Goal: Information Seeking & Learning: Learn about a topic

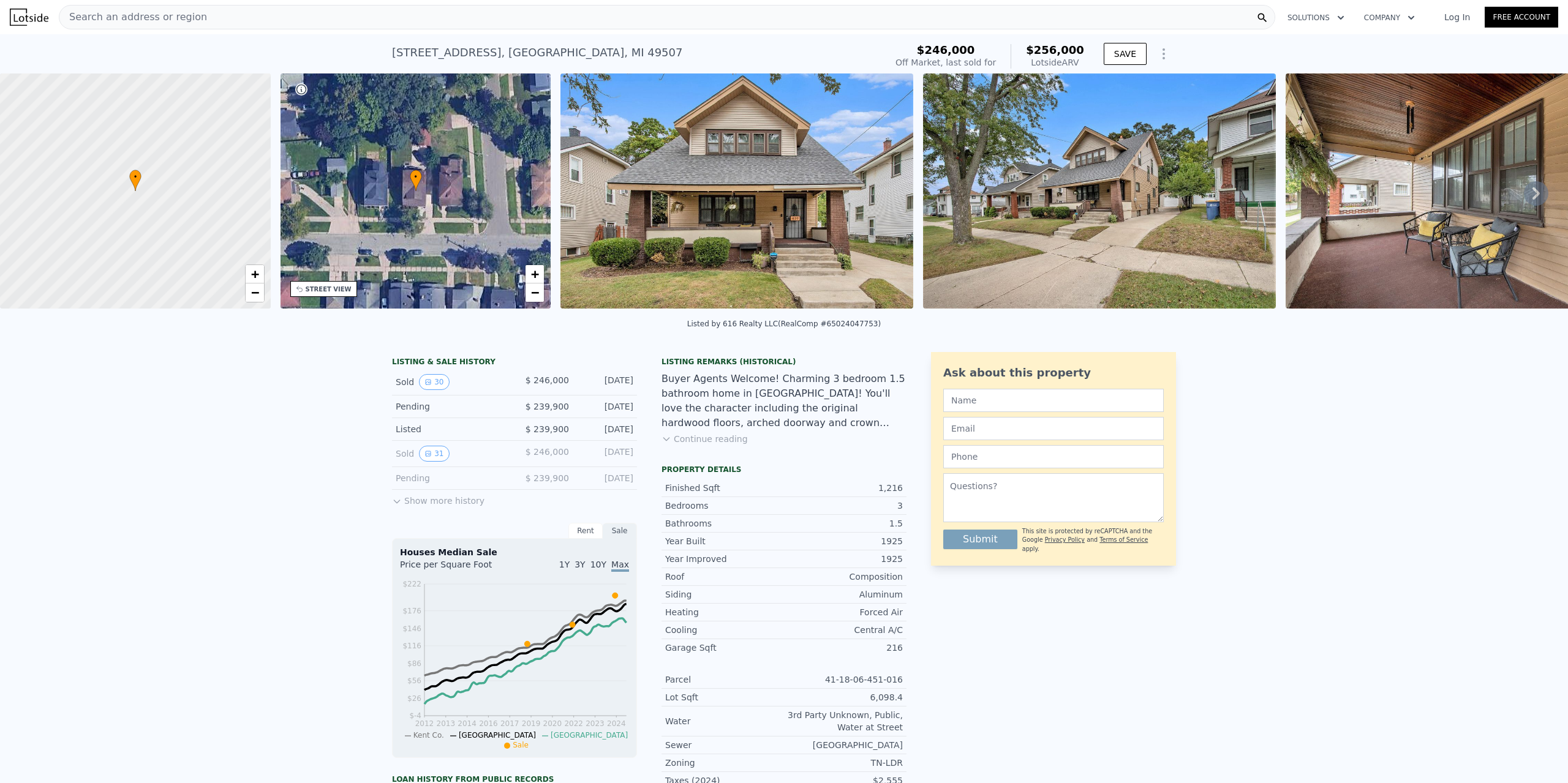
click at [437, 501] on button "Show more history" at bounding box center [438, 498] width 93 height 17
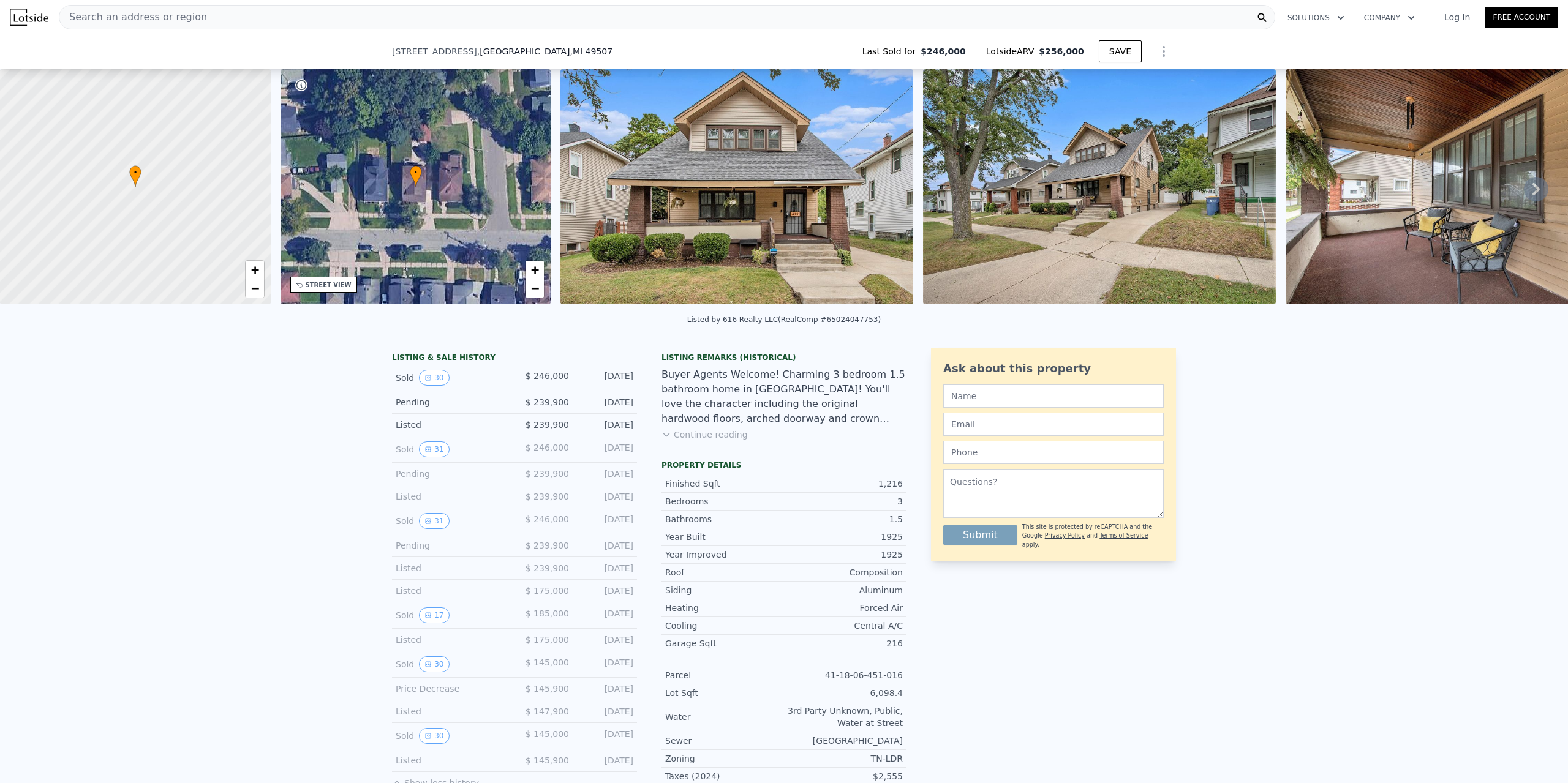
scroll to position [152, 0]
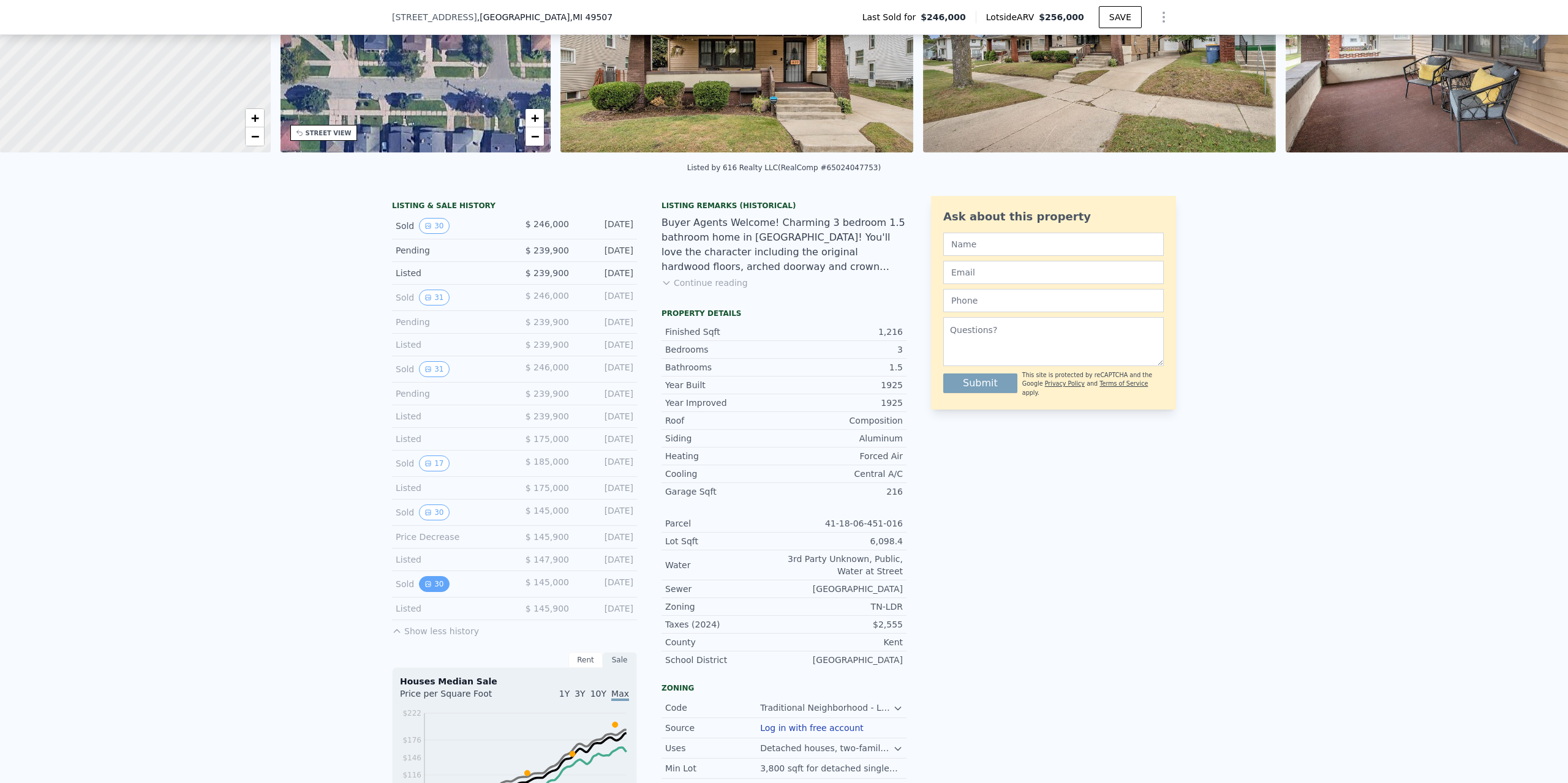
click at [434, 576] on button "30" at bounding box center [434, 584] width 30 height 16
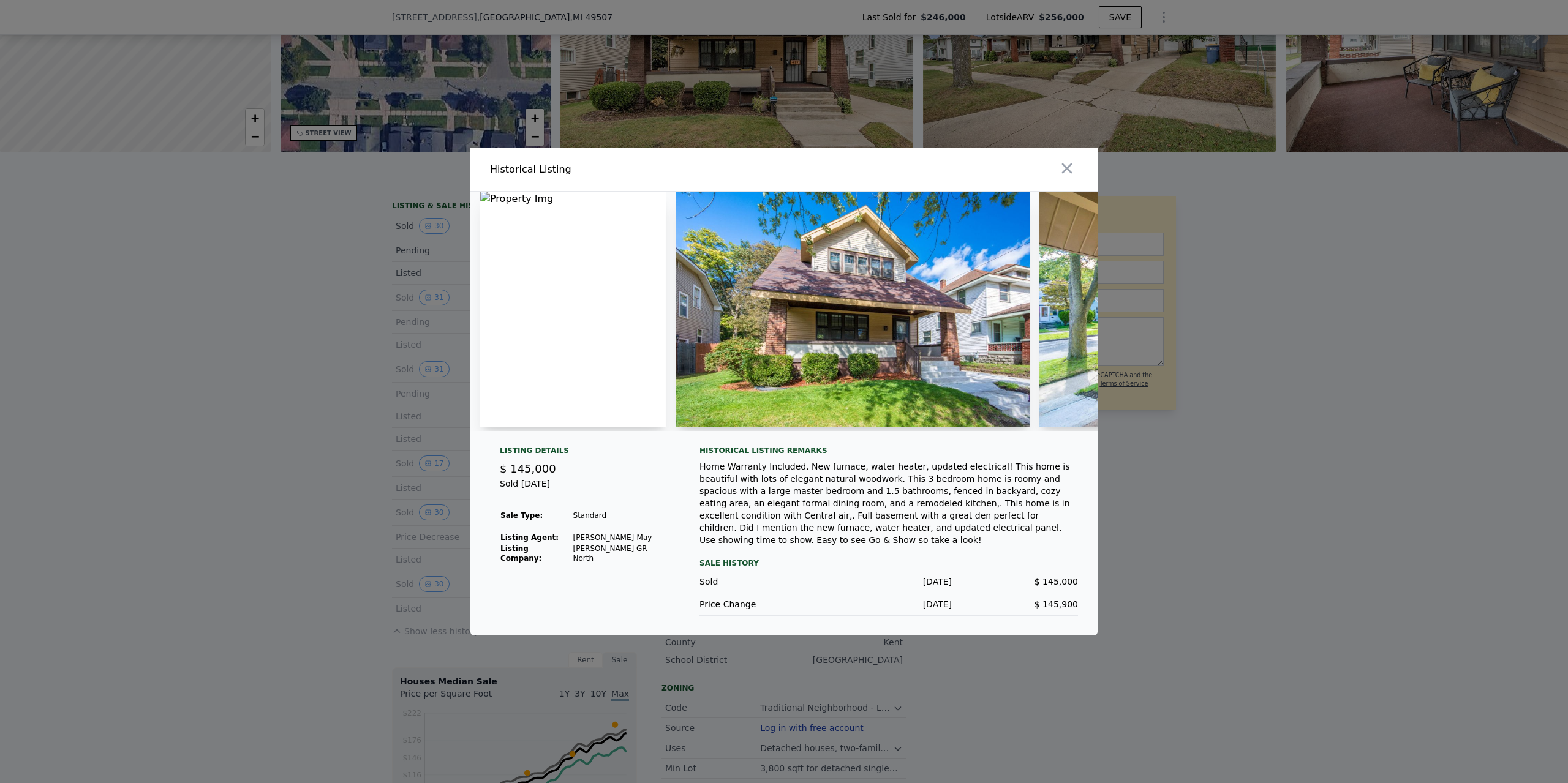
click at [750, 304] on img at bounding box center [853, 309] width 353 height 235
click at [1051, 293] on img at bounding box center [1216, 309] width 353 height 235
click at [1047, 316] on img at bounding box center [1216, 309] width 353 height 235
drag, startPoint x: 858, startPoint y: 333, endPoint x: 837, endPoint y: 336, distance: 21.2
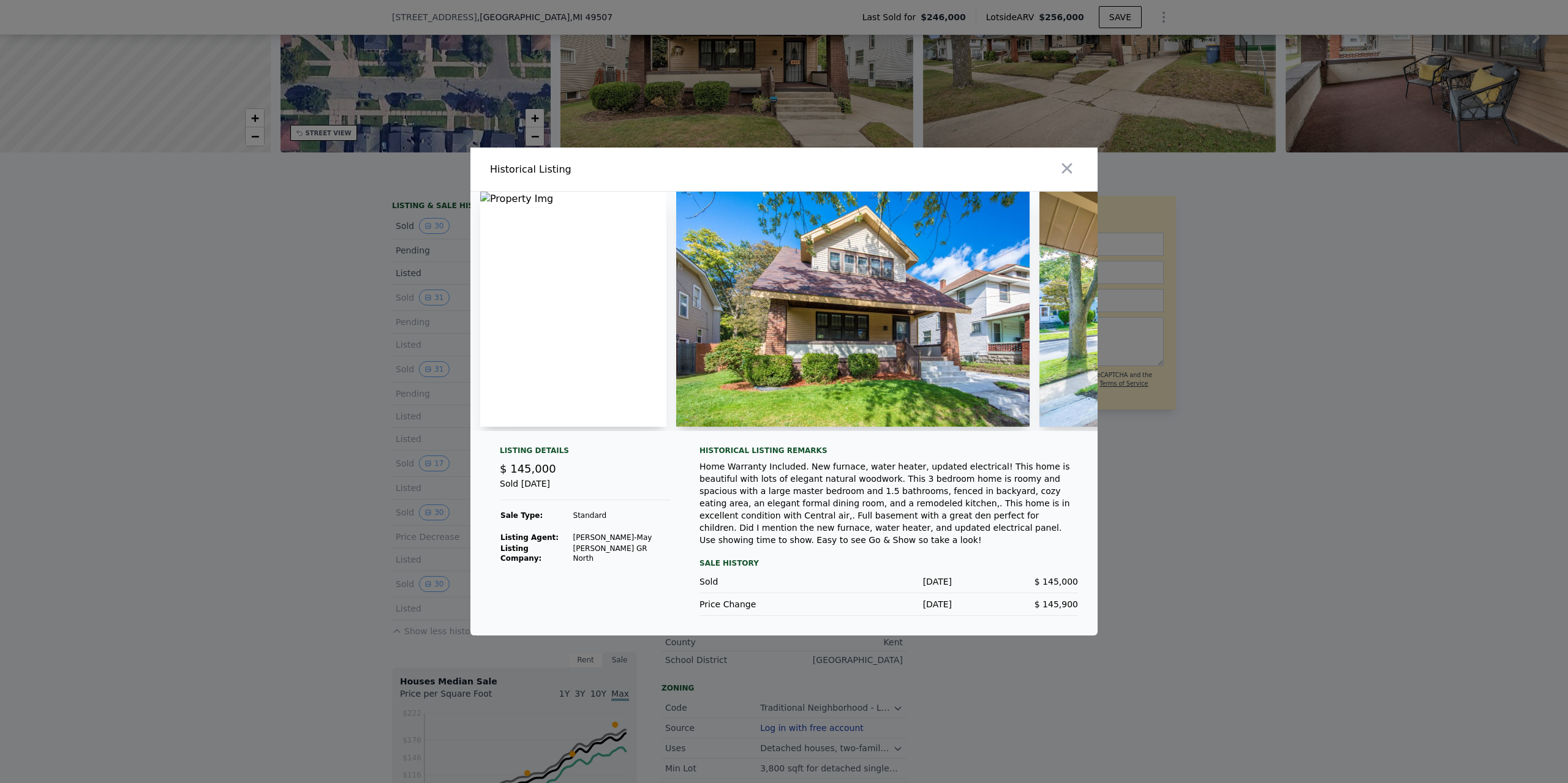
click at [837, 335] on img at bounding box center [853, 309] width 353 height 235
click at [593, 254] on img at bounding box center [573, 309] width 186 height 235
click at [532, 165] on div "Historical Listing" at bounding box center [635, 169] width 308 height 34
click at [552, 452] on div "Listing Details $ 145,000 Sold [DATE] Sale Type: Standard Listing Agent: [PERSO…" at bounding box center [783, 413] width 627 height 444
click at [547, 457] on div "Listing Details" at bounding box center [585, 453] width 170 height 15
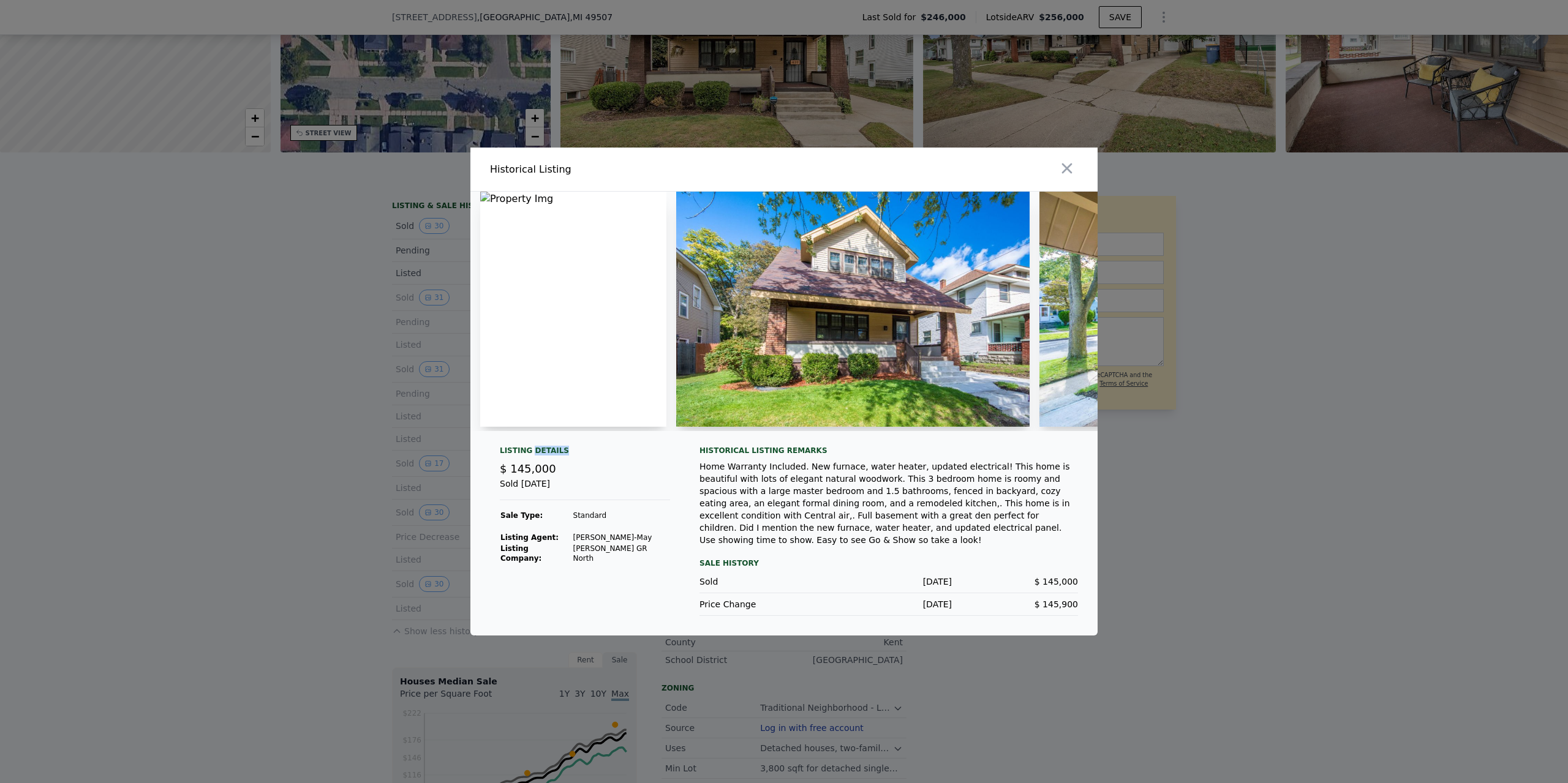
drag, startPoint x: 547, startPoint y: 457, endPoint x: 519, endPoint y: 488, distance: 41.8
click at [547, 460] on div "Listing Details" at bounding box center [585, 453] width 170 height 15
click at [524, 502] on div "Listing Details $ 145,000 Sold [DATE] Sale Type: Standard Listing Agent: [PERSO…" at bounding box center [584, 531] width 190 height 170
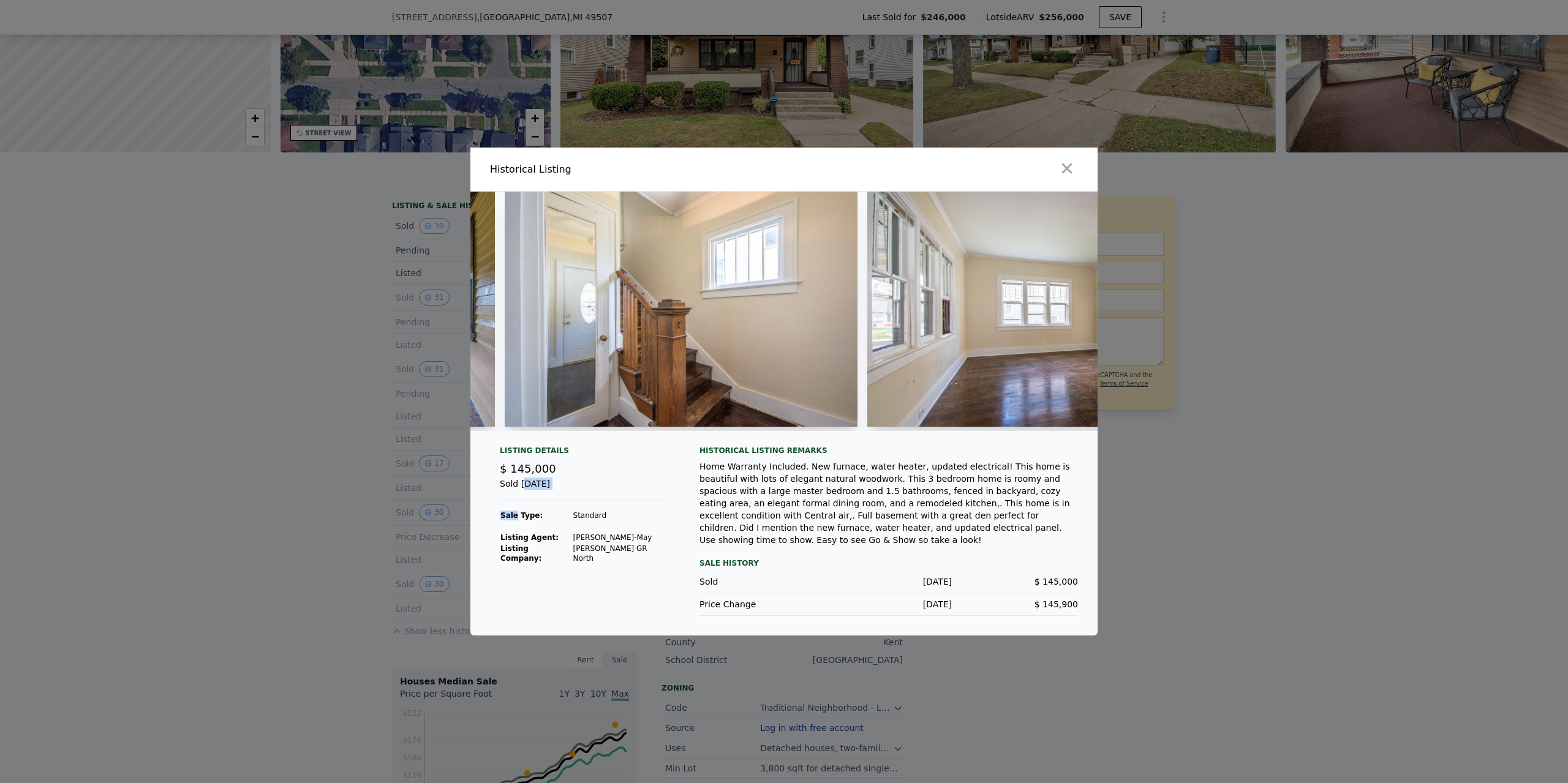
scroll to position [0, 909]
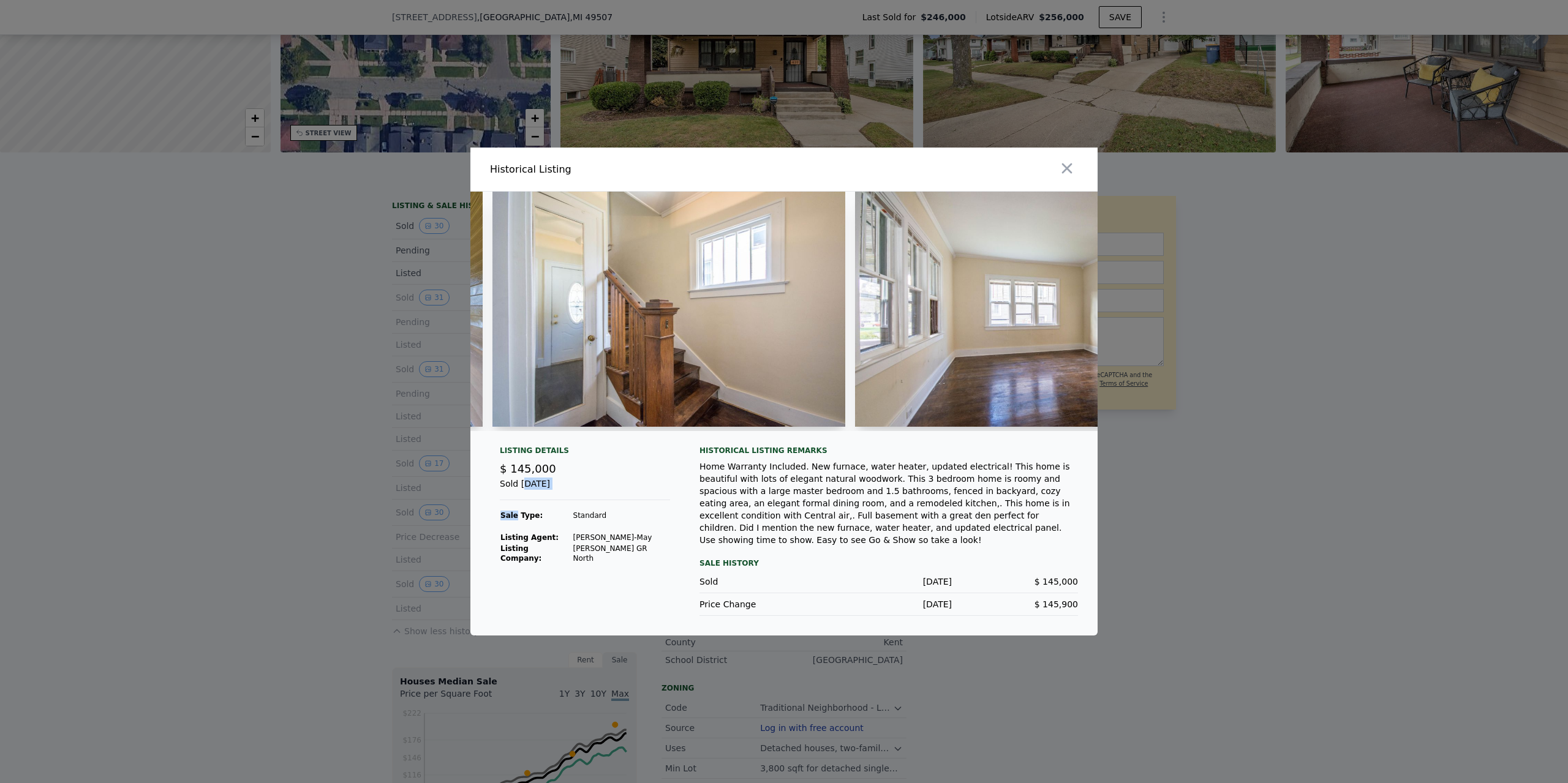
click at [647, 316] on img at bounding box center [669, 309] width 353 height 235
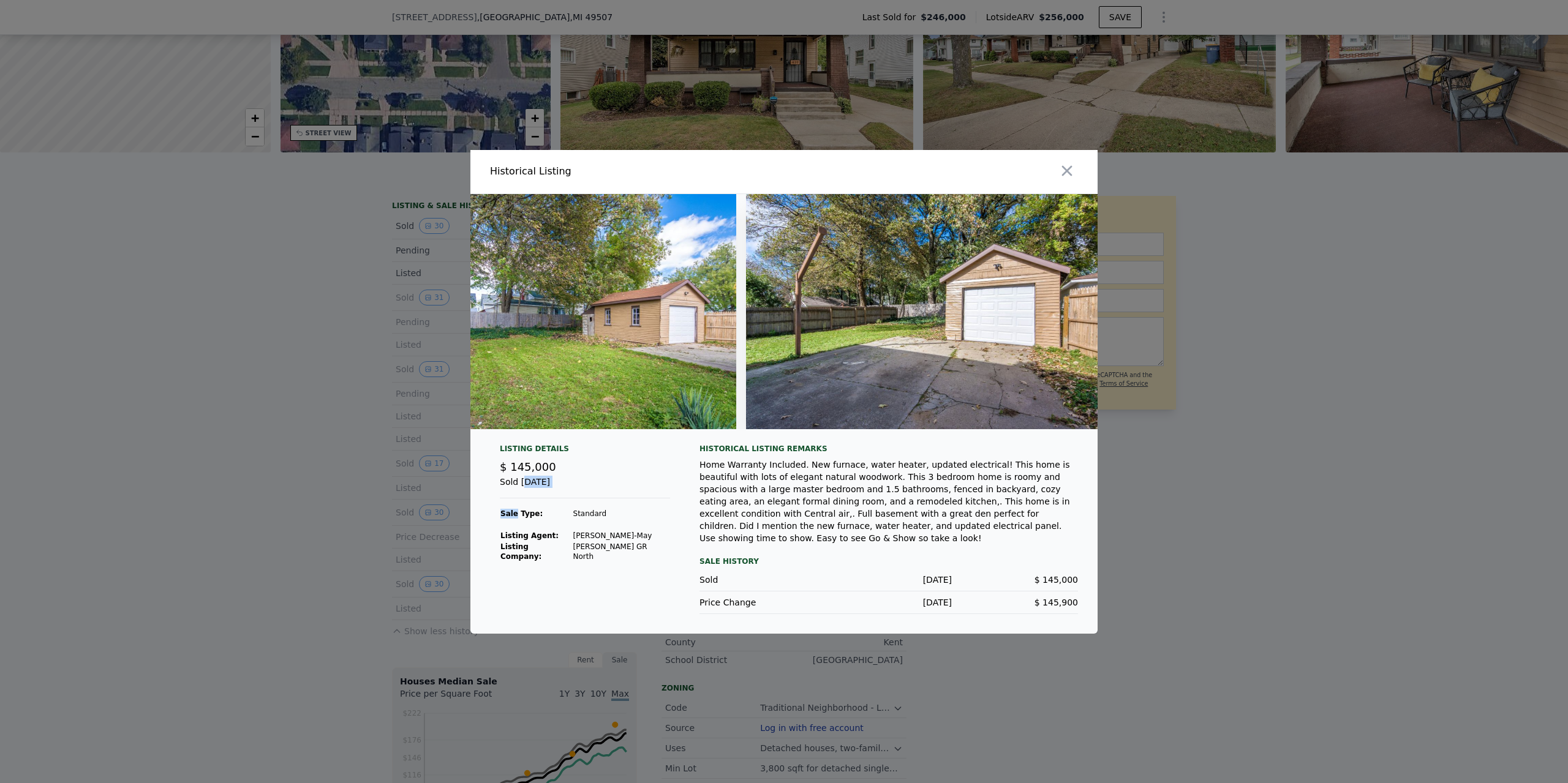
scroll to position [0, 9630]
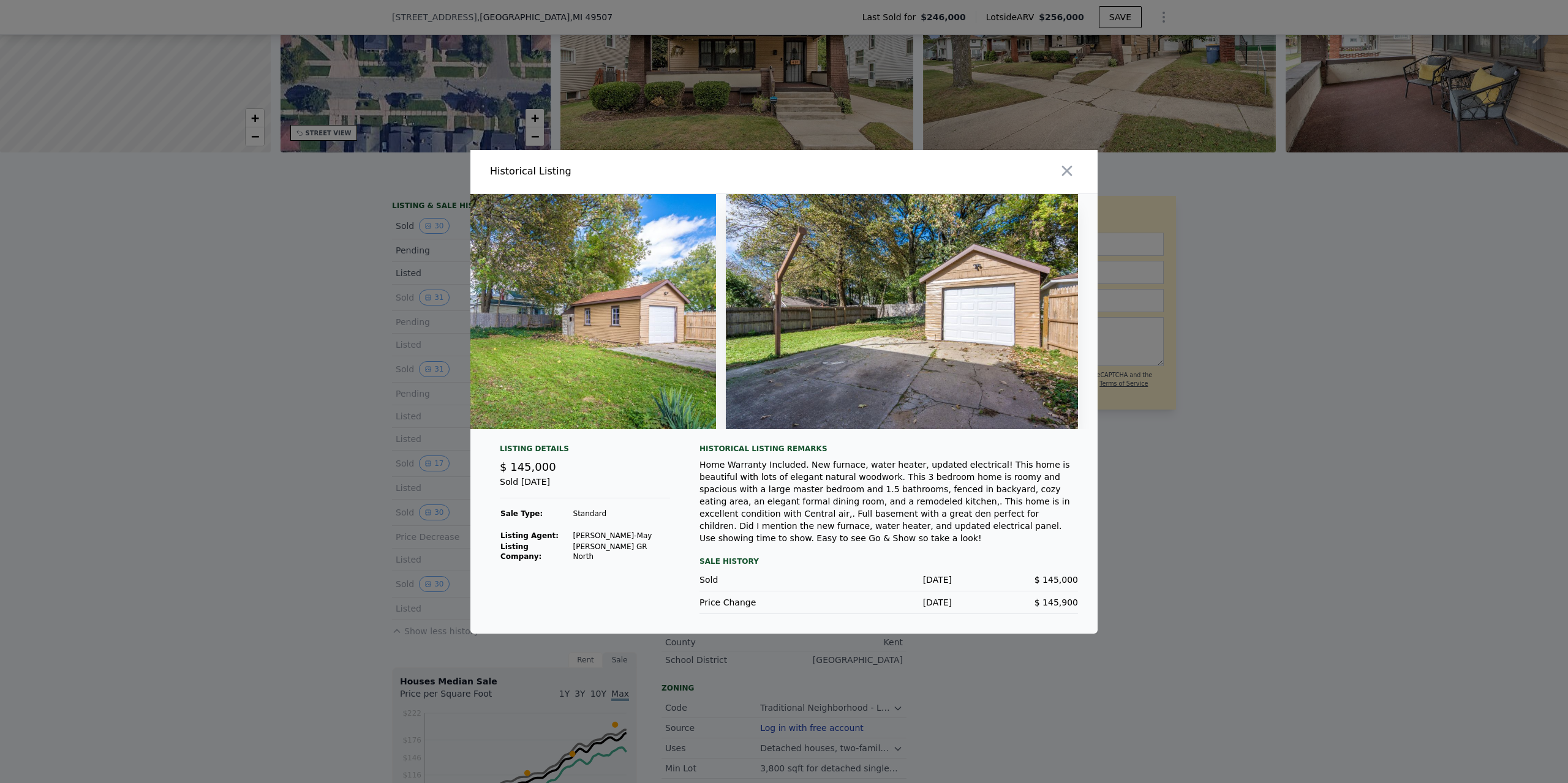
click at [1117, 402] on div at bounding box center [784, 392] width 1568 height 783
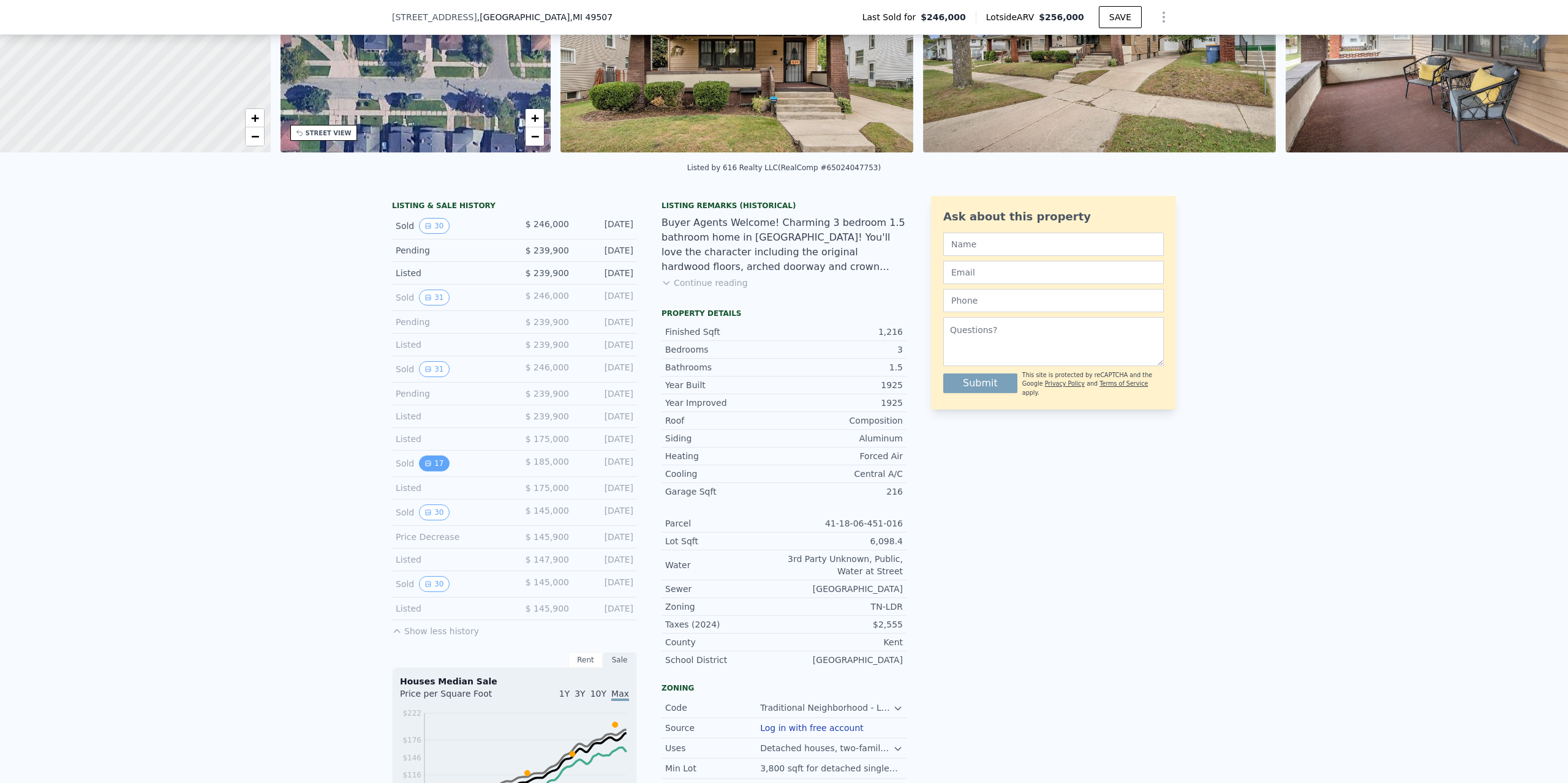
click at [434, 458] on button "17" at bounding box center [434, 464] width 30 height 16
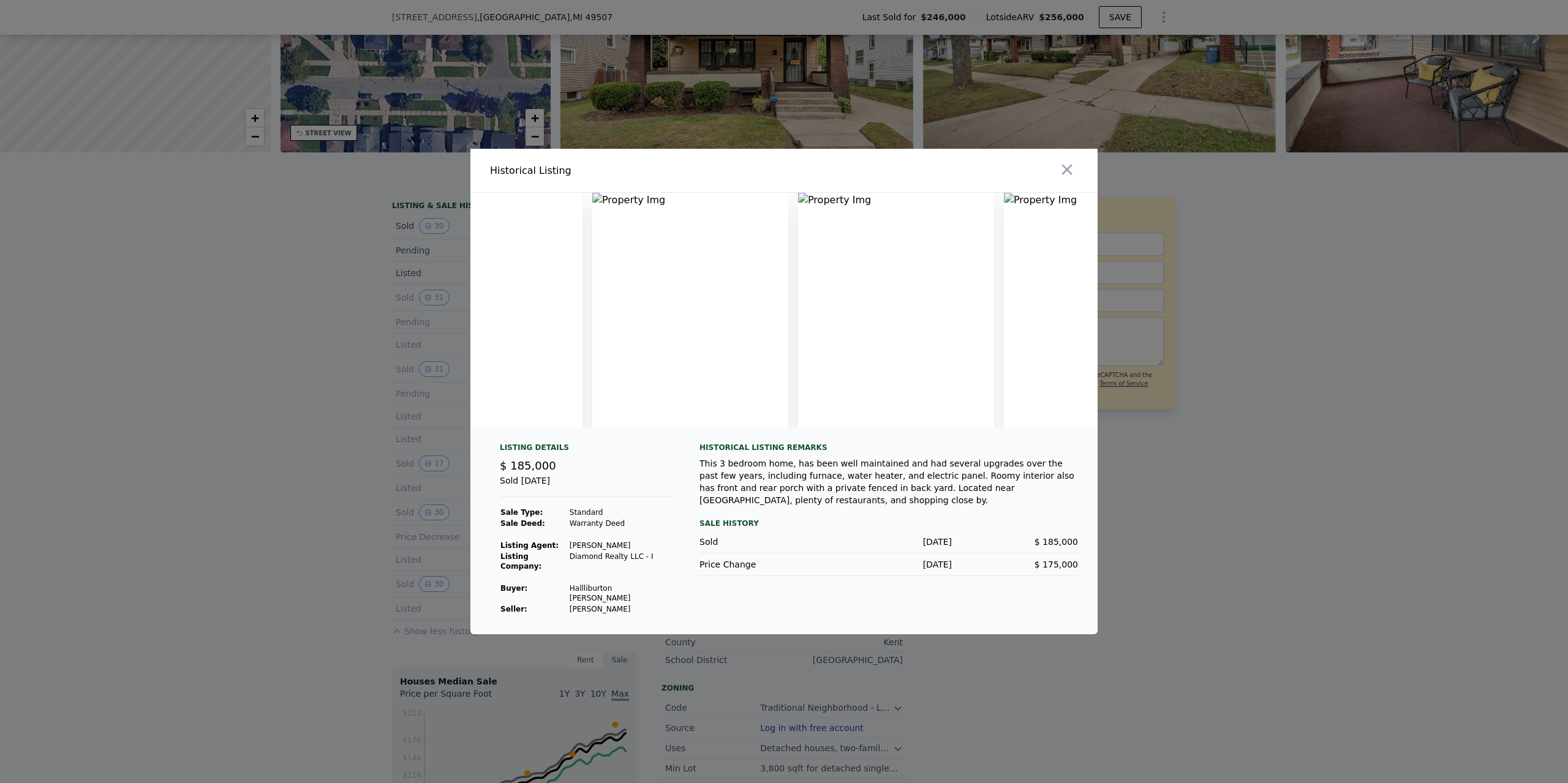
scroll to position [0, 2671]
click at [1182, 489] on div at bounding box center [784, 392] width 1568 height 783
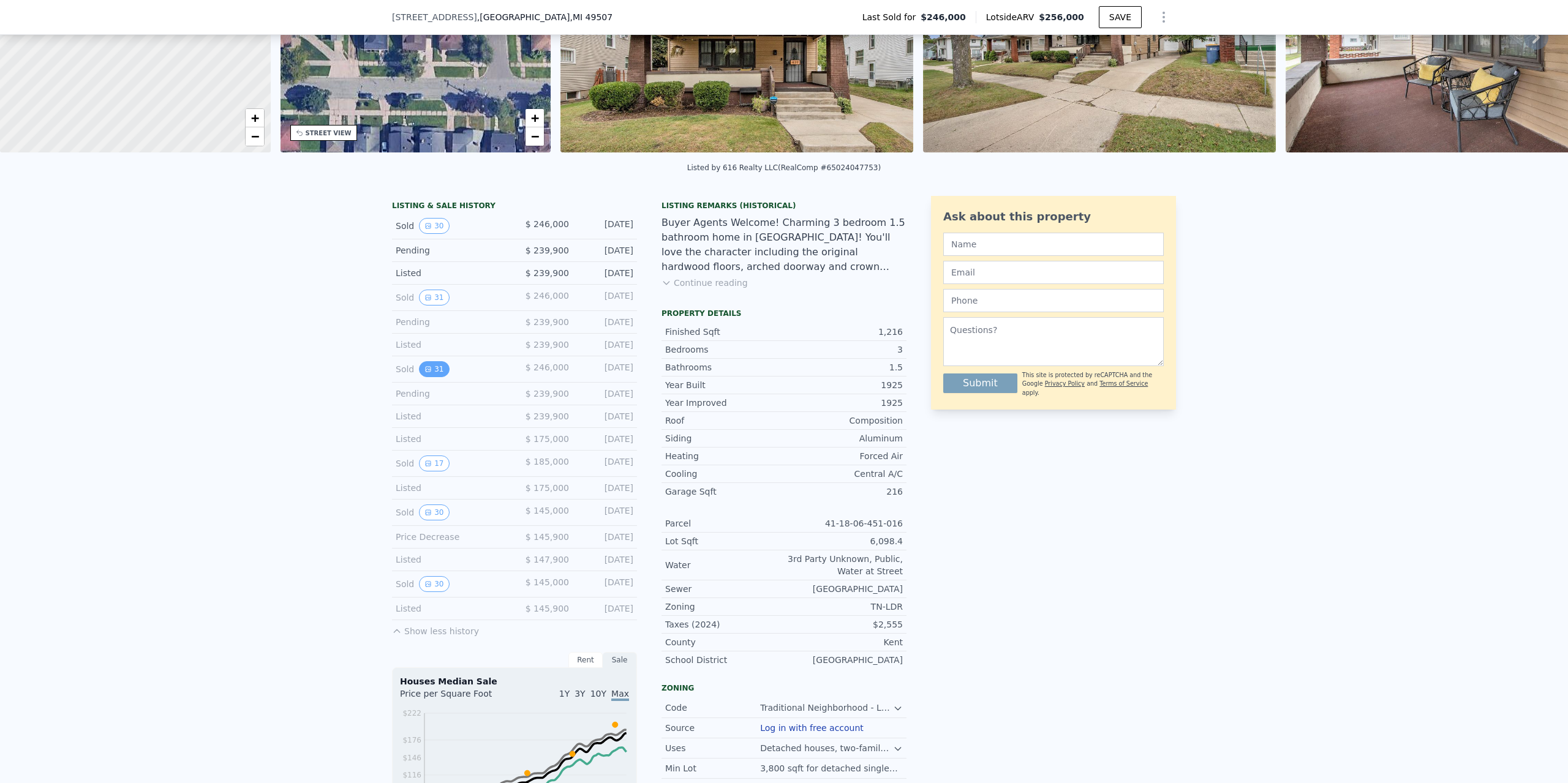
click at [436, 362] on button "31" at bounding box center [434, 369] width 30 height 16
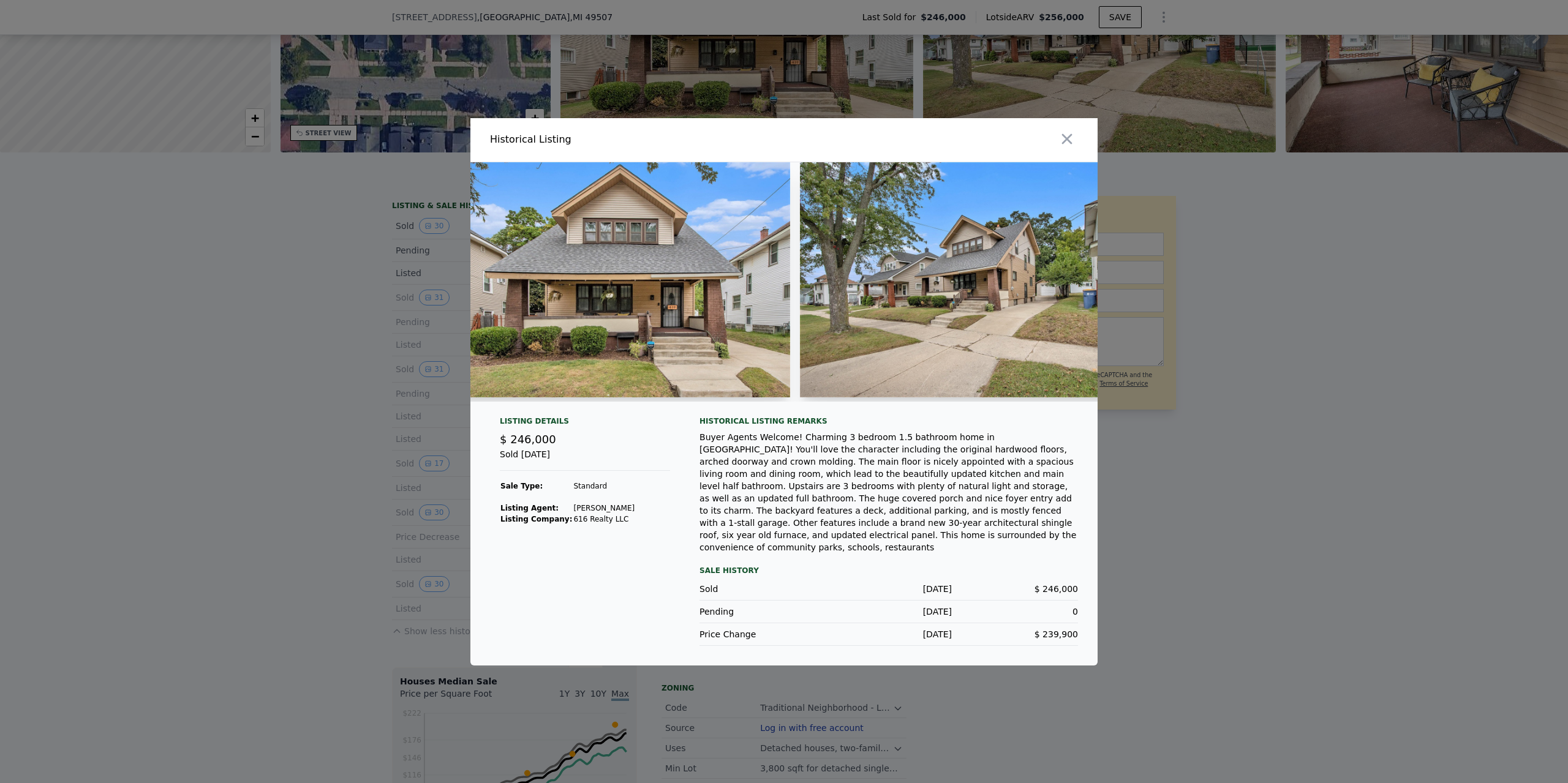
scroll to position [0, 414]
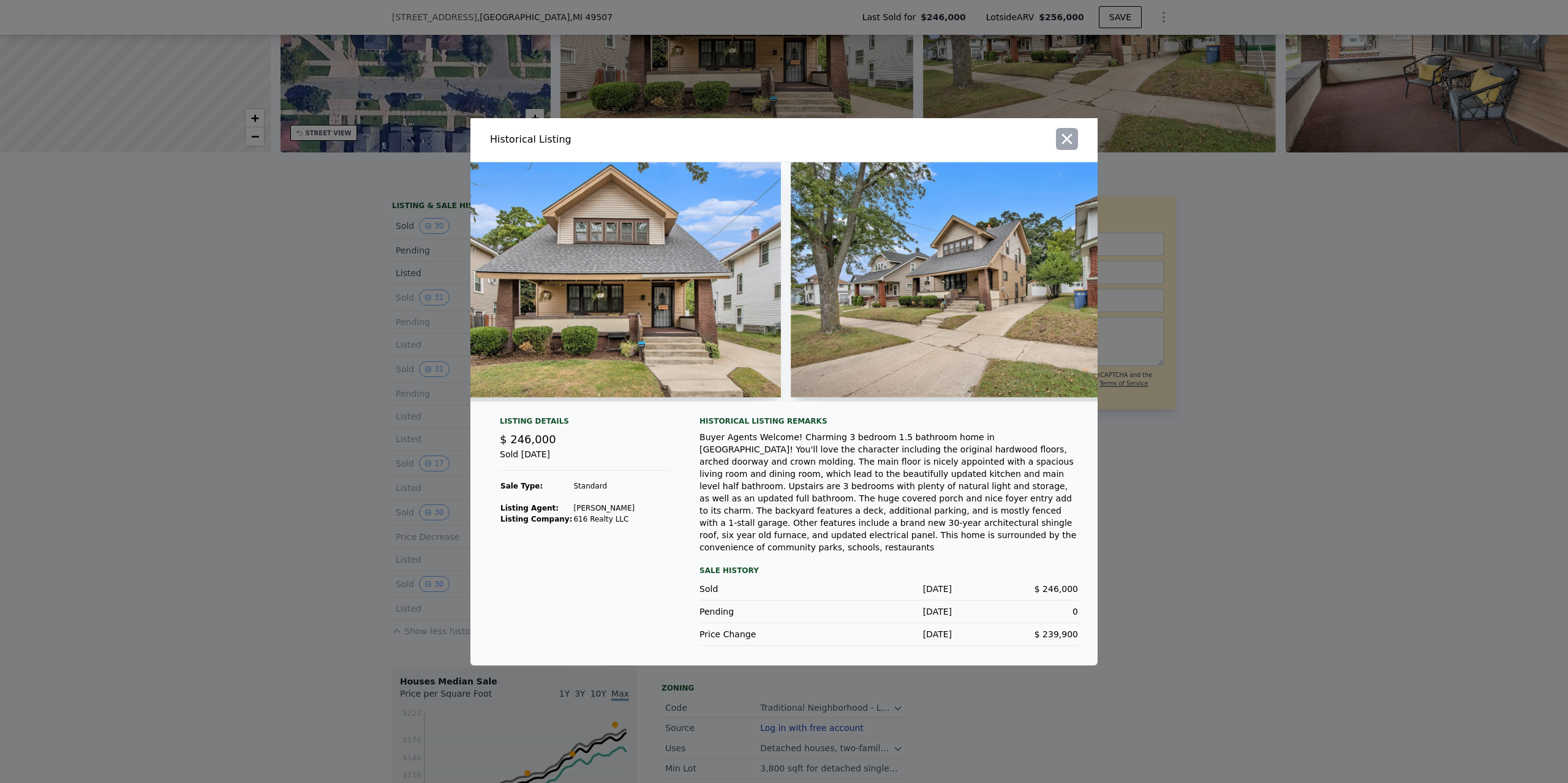
click at [1066, 144] on icon "button" at bounding box center [1067, 138] width 10 height 10
